Goal: Check status: Check status

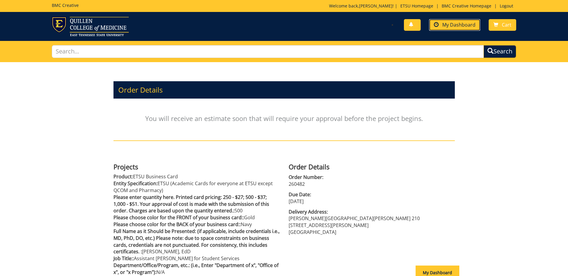
click at [462, 22] on span "My Dashboard" at bounding box center [458, 25] width 33 height 7
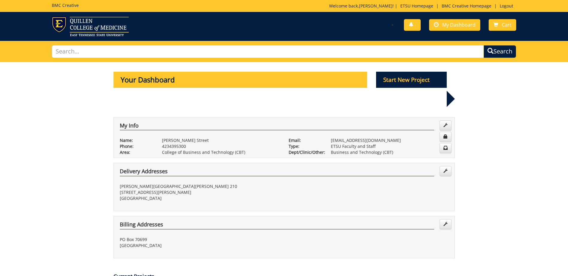
scroll to position [179, 0]
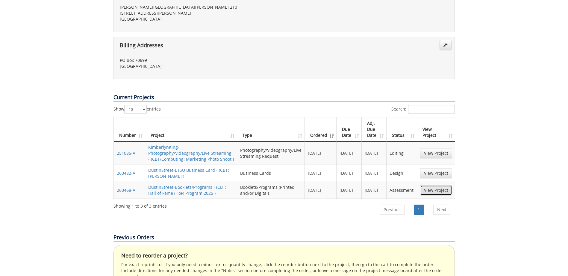
click at [434, 185] on link "View Project" at bounding box center [436, 190] width 32 height 10
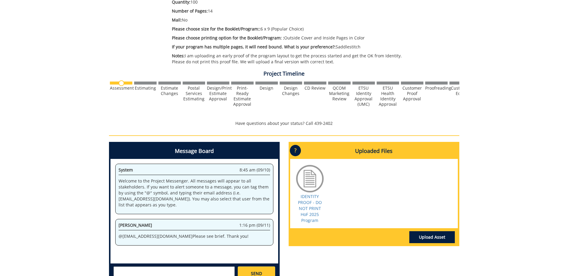
scroll to position [221, 0]
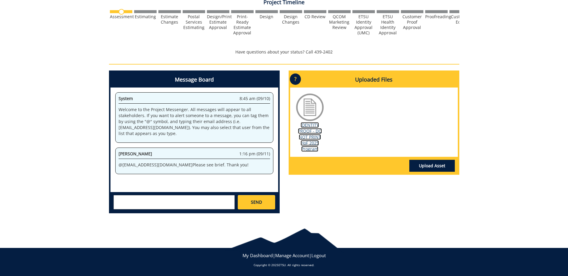
click at [315, 131] on link "IDENTITY PROOF - DO NOT PRINT HoF 2025 Program" at bounding box center [310, 137] width 24 height 30
